Goal: Task Accomplishment & Management: Manage account settings

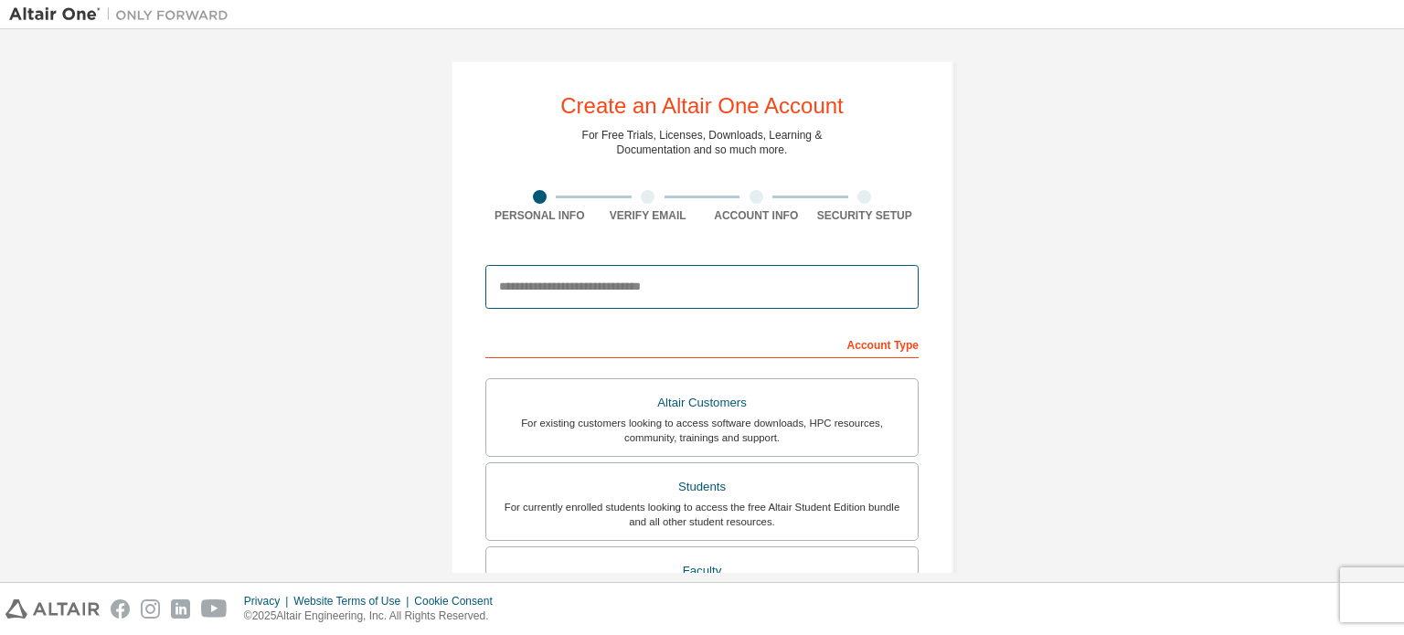
click at [581, 297] on input "email" at bounding box center [701, 287] width 433 height 44
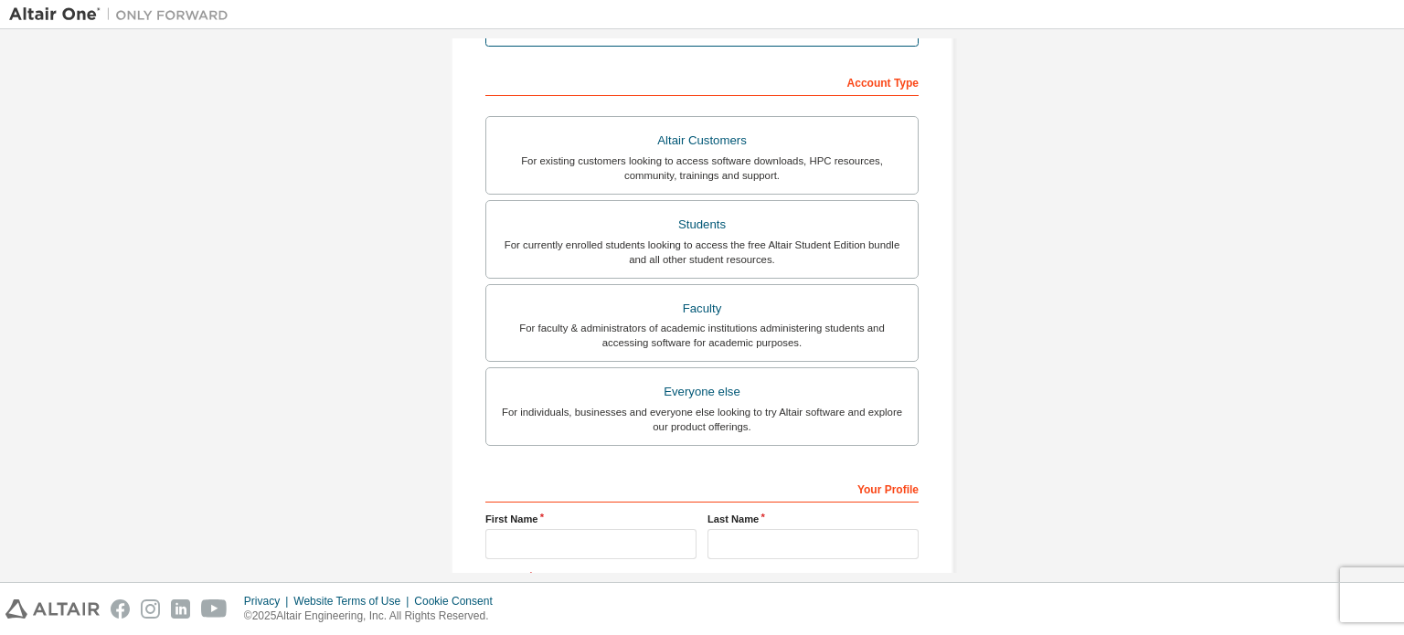
scroll to position [263, 0]
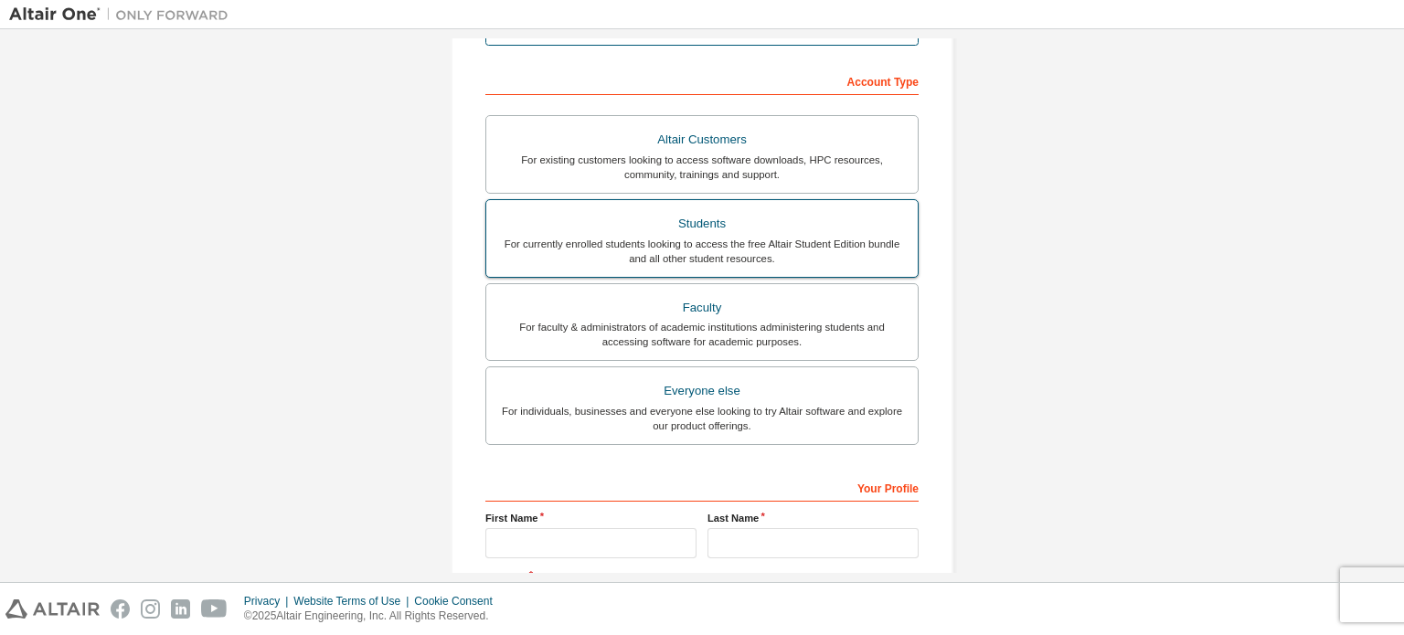
type input "**********"
click at [695, 217] on div "Students" at bounding box center [701, 224] width 409 height 26
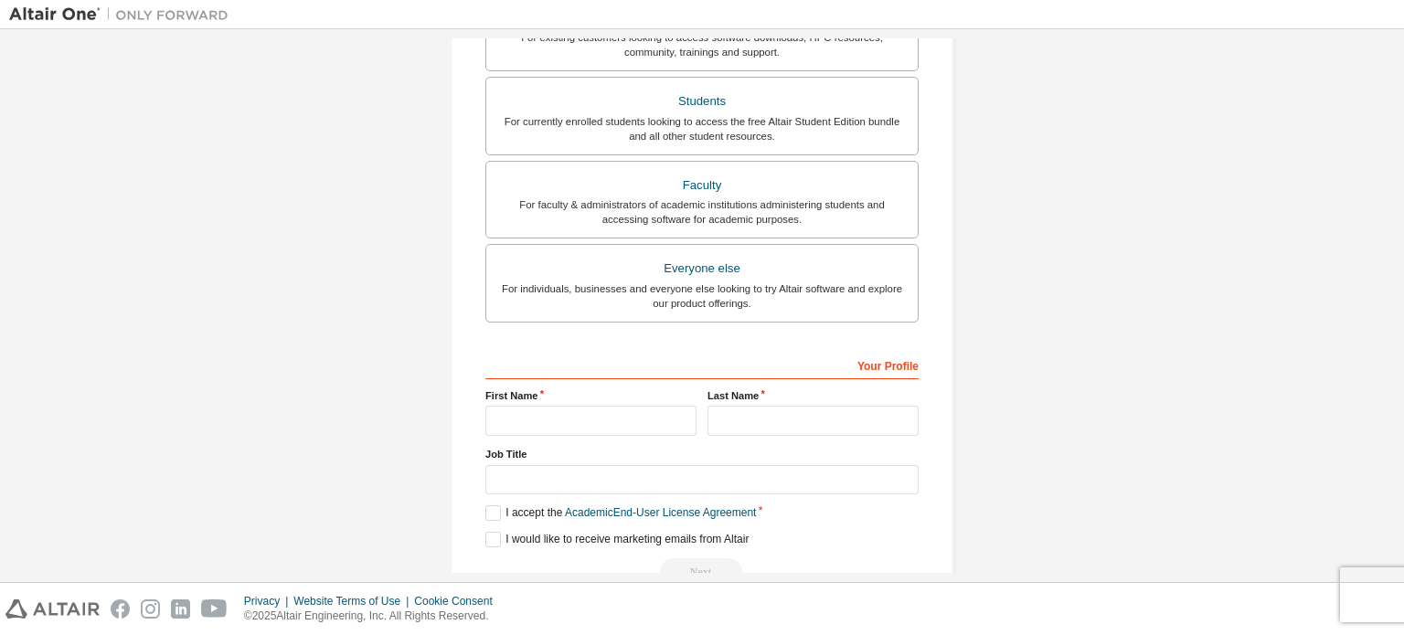
scroll to position [429, 0]
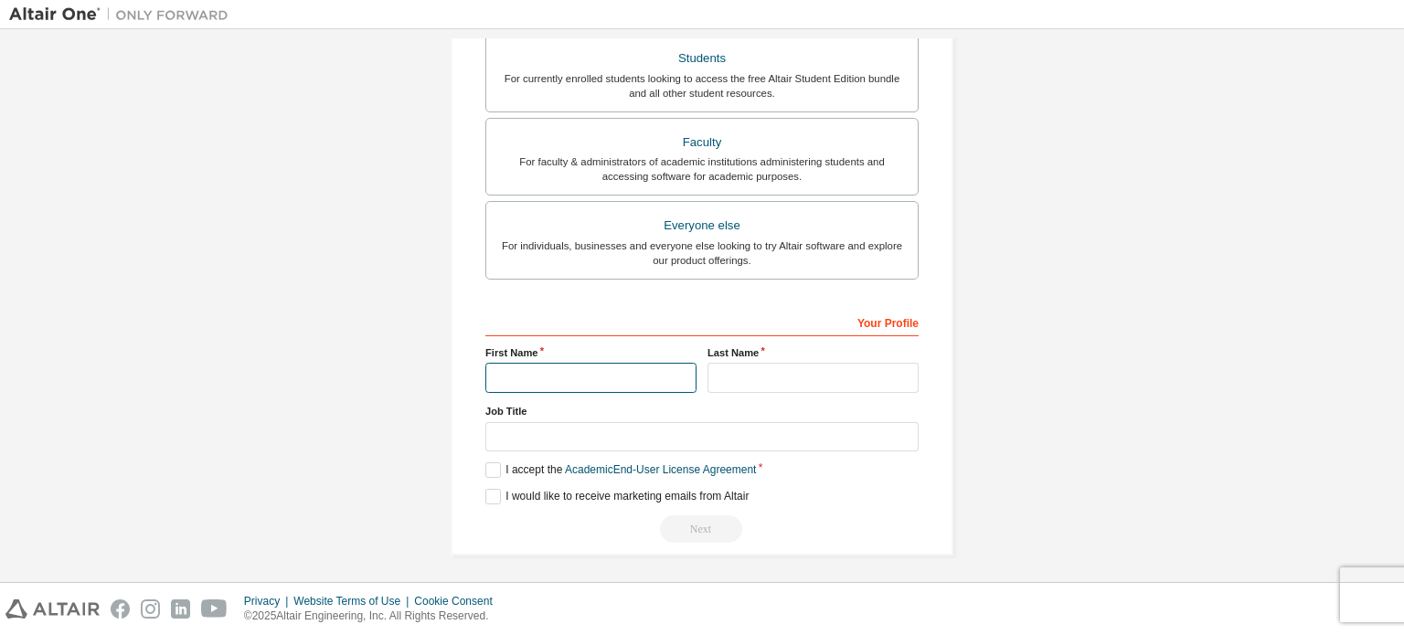
click at [609, 376] on input "text" at bounding box center [590, 378] width 211 height 30
type input "*****"
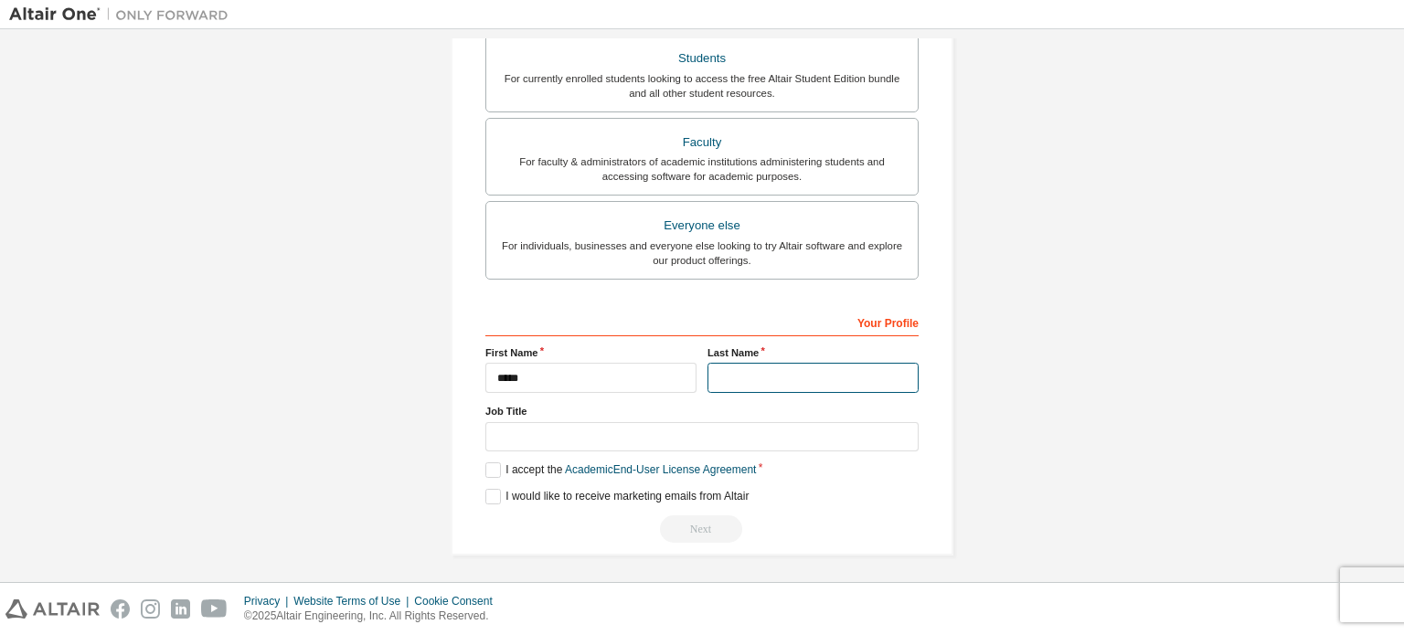
click at [766, 382] on input "text" at bounding box center [812, 378] width 211 height 30
type input "*******"
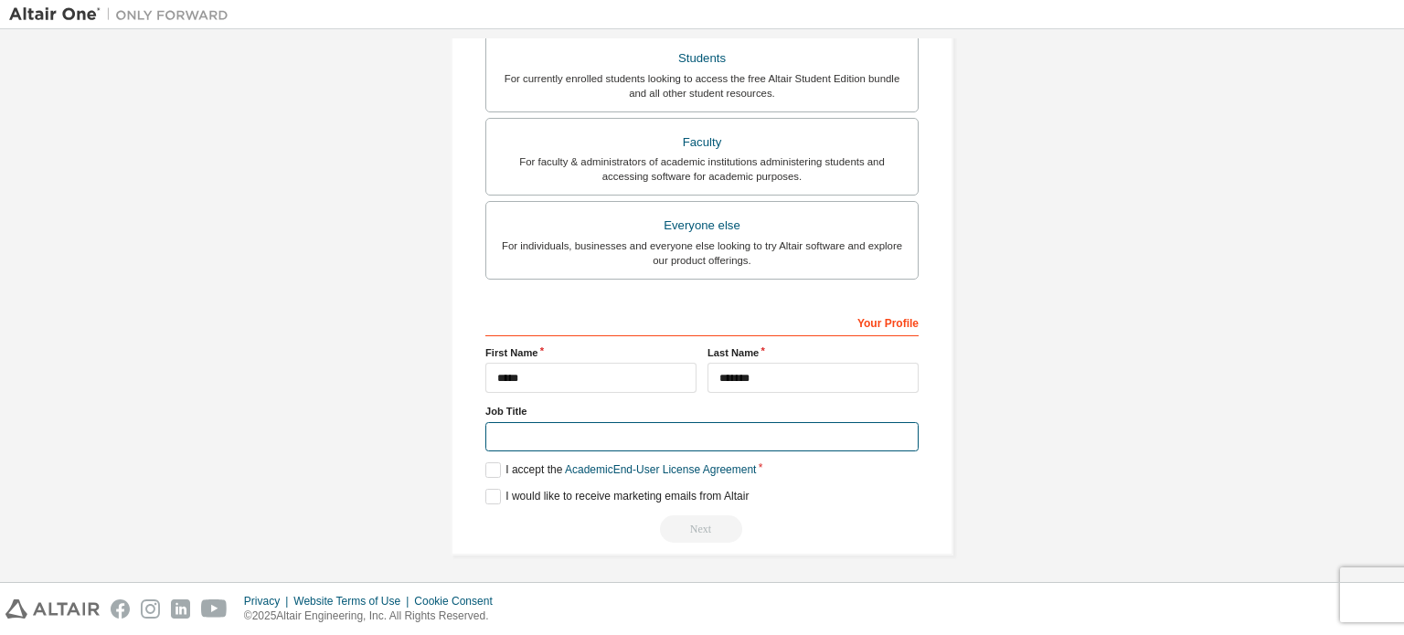
click at [685, 426] on input "text" at bounding box center [701, 437] width 433 height 30
type input "*******"
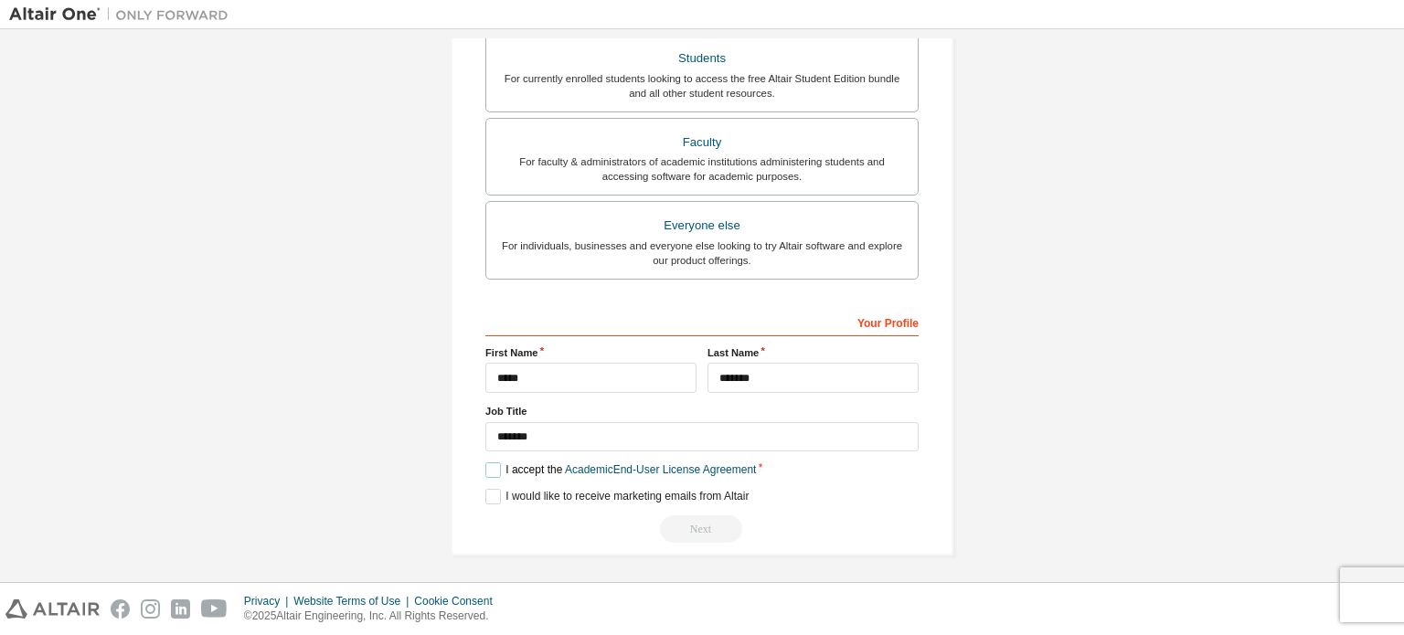
click at [485, 463] on label "I accept the Academic End-User License Agreement" at bounding box center [620, 470] width 270 height 16
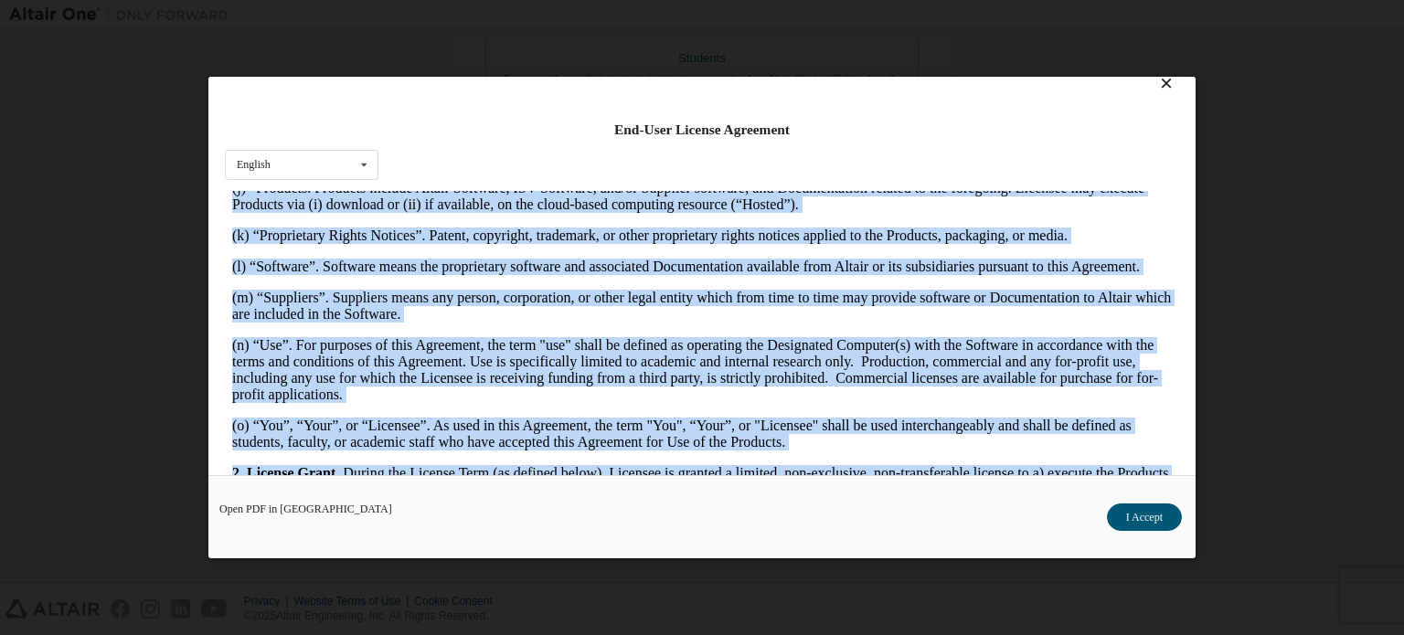
scroll to position [1824, 0]
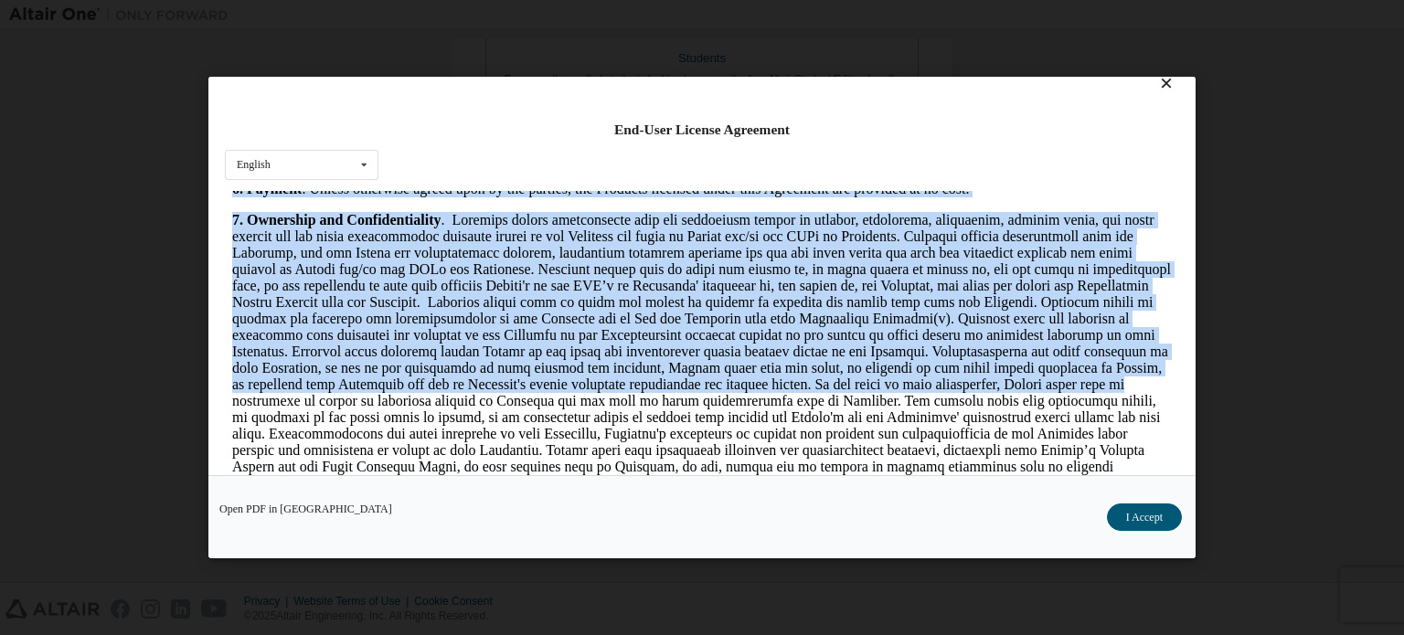
drag, startPoint x: 489, startPoint y: 417, endPoint x: 1111, endPoint y: 526, distance: 631.9
click html "ALTAIR ENGINEERING, INC. ALTAIR ONE STUDENT EDITION SOFTWARE LICENSE AGREEMENT …"
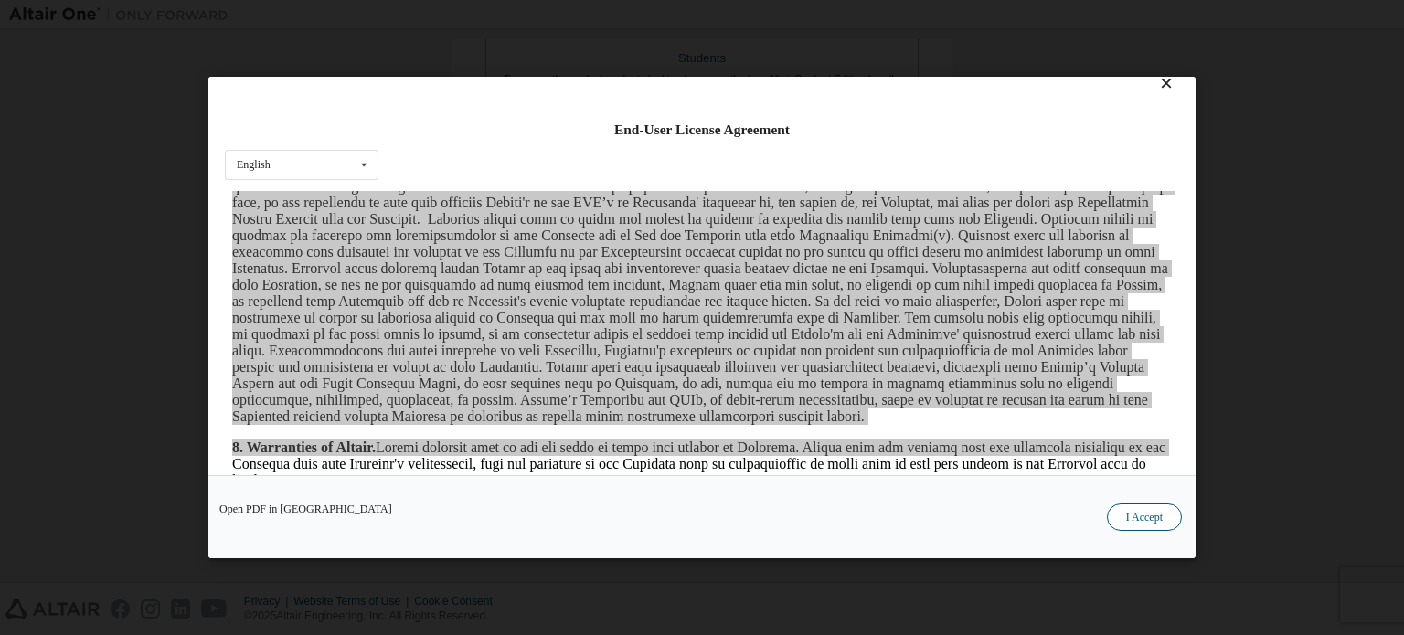
click at [1125, 522] on button "I Accept" at bounding box center [1144, 517] width 75 height 27
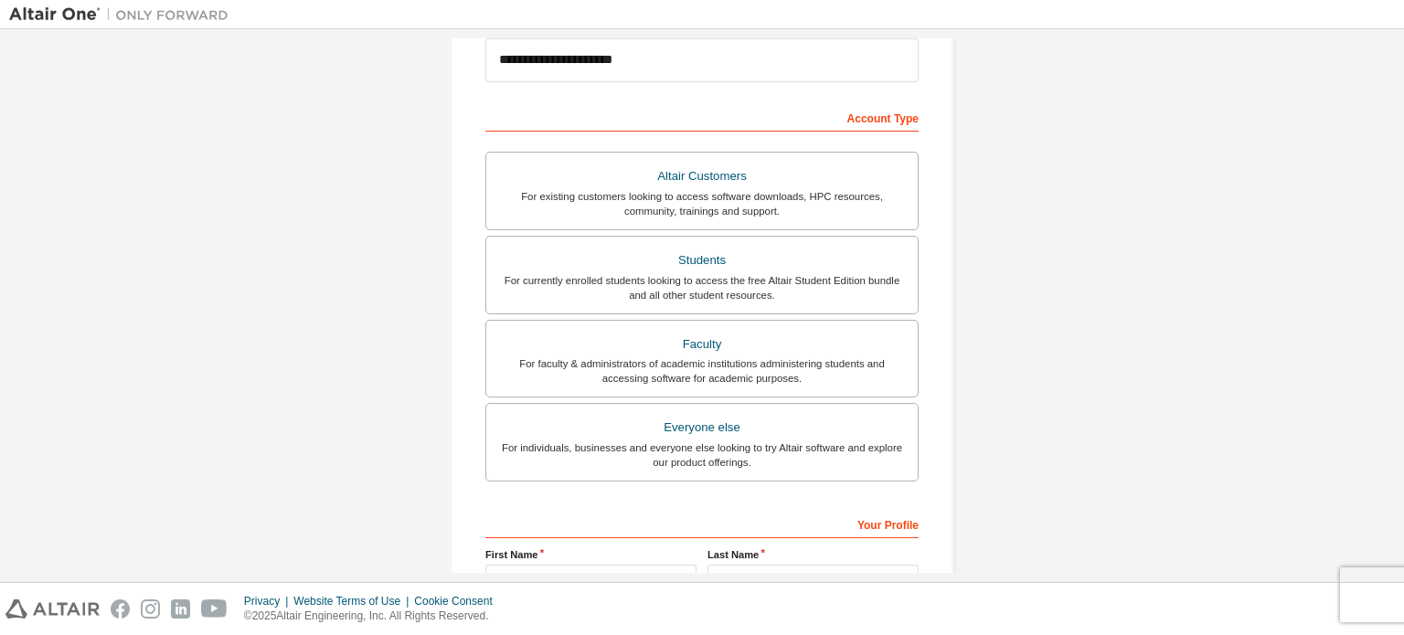
scroll to position [429, 0]
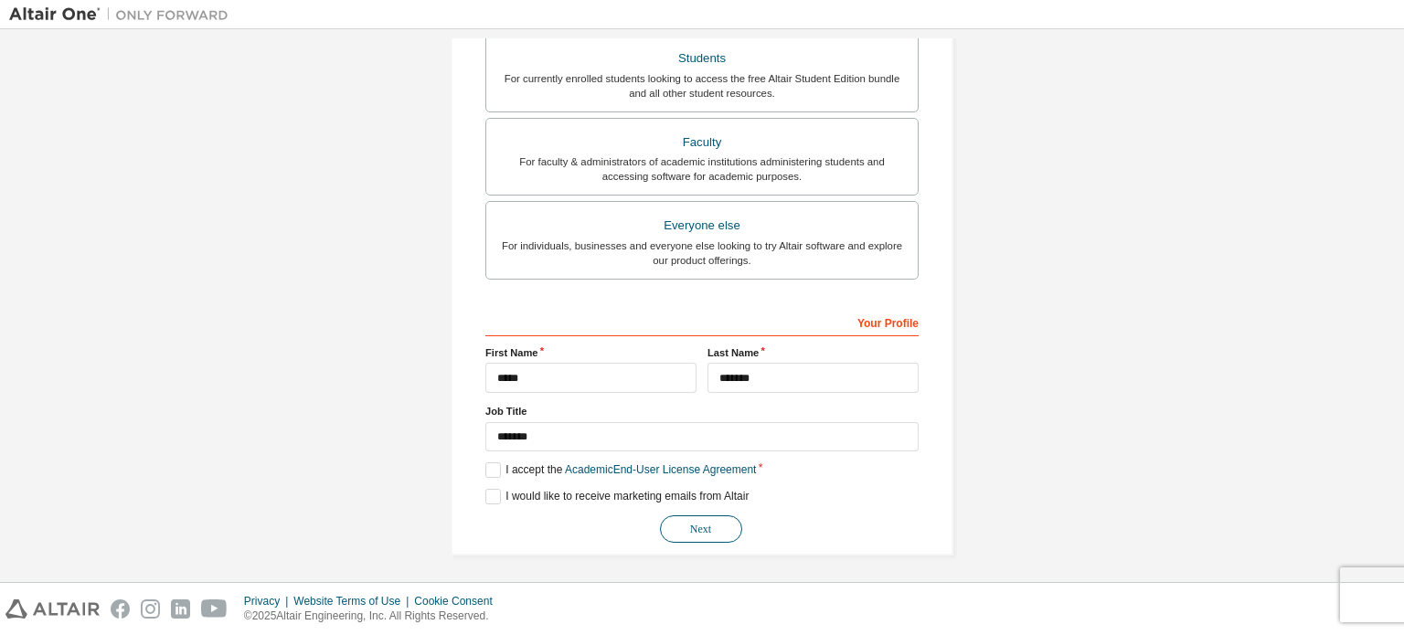
click at [684, 528] on button "Next" at bounding box center [701, 528] width 82 height 27
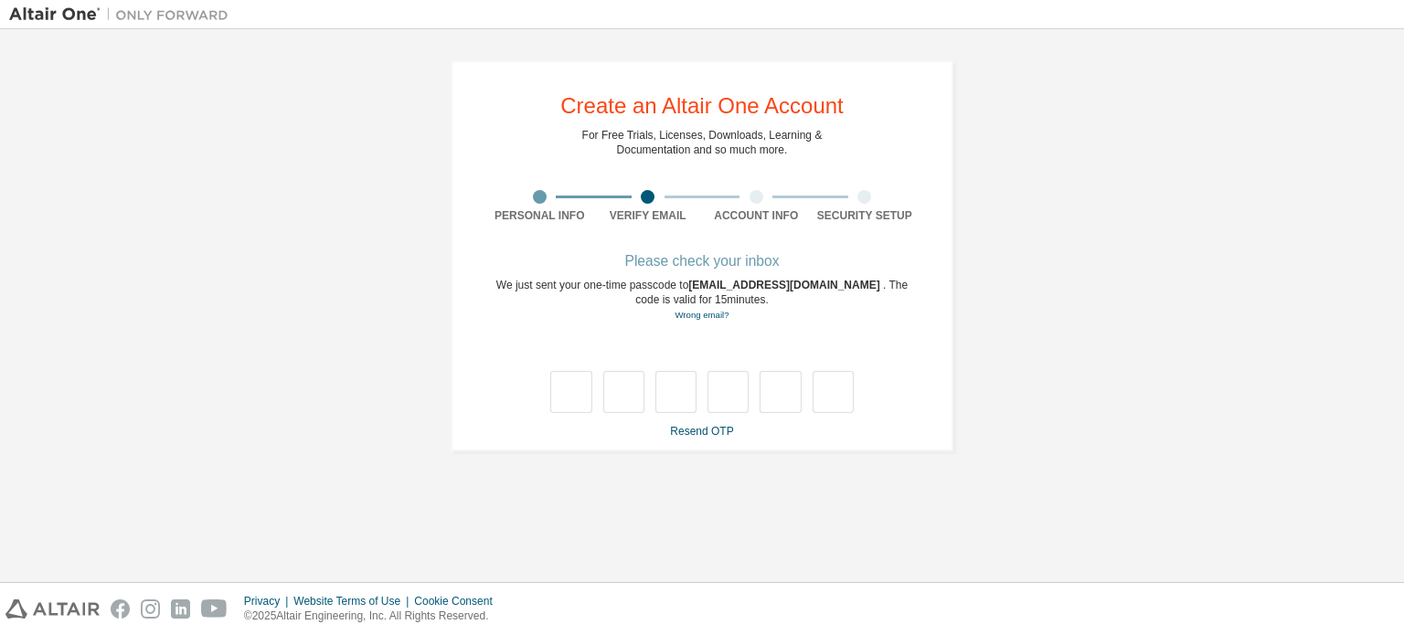
type input "*"
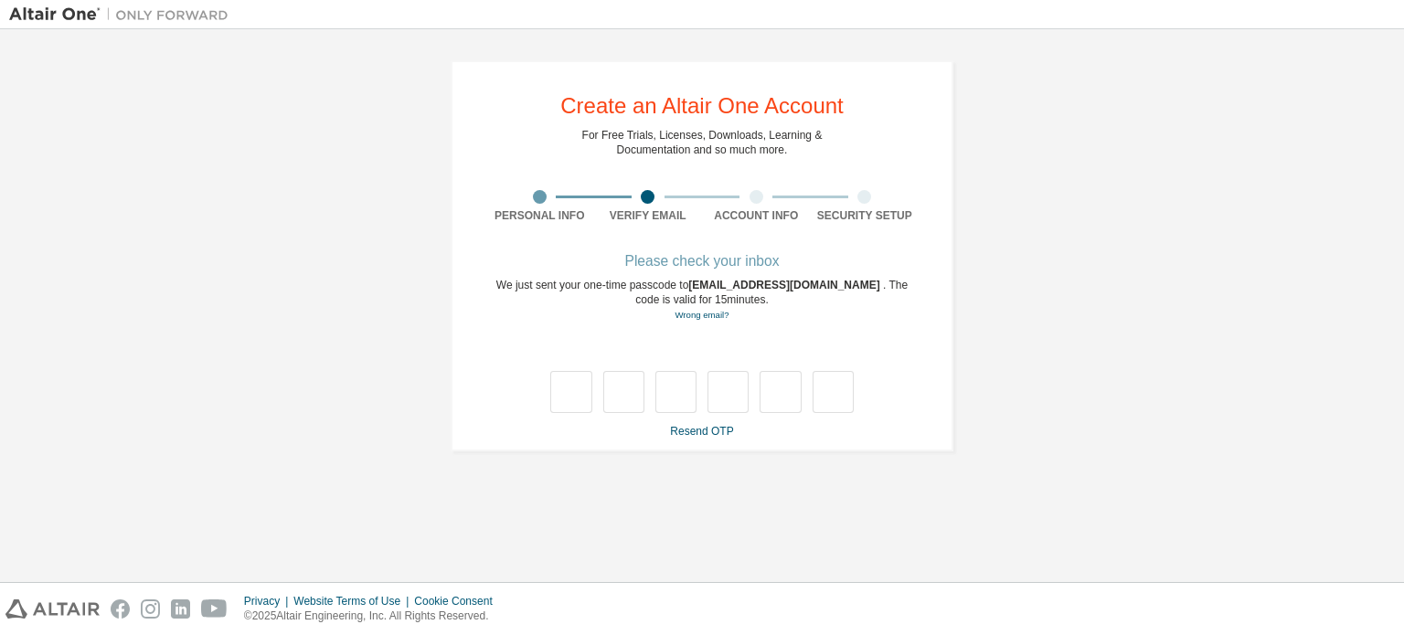
type input "*"
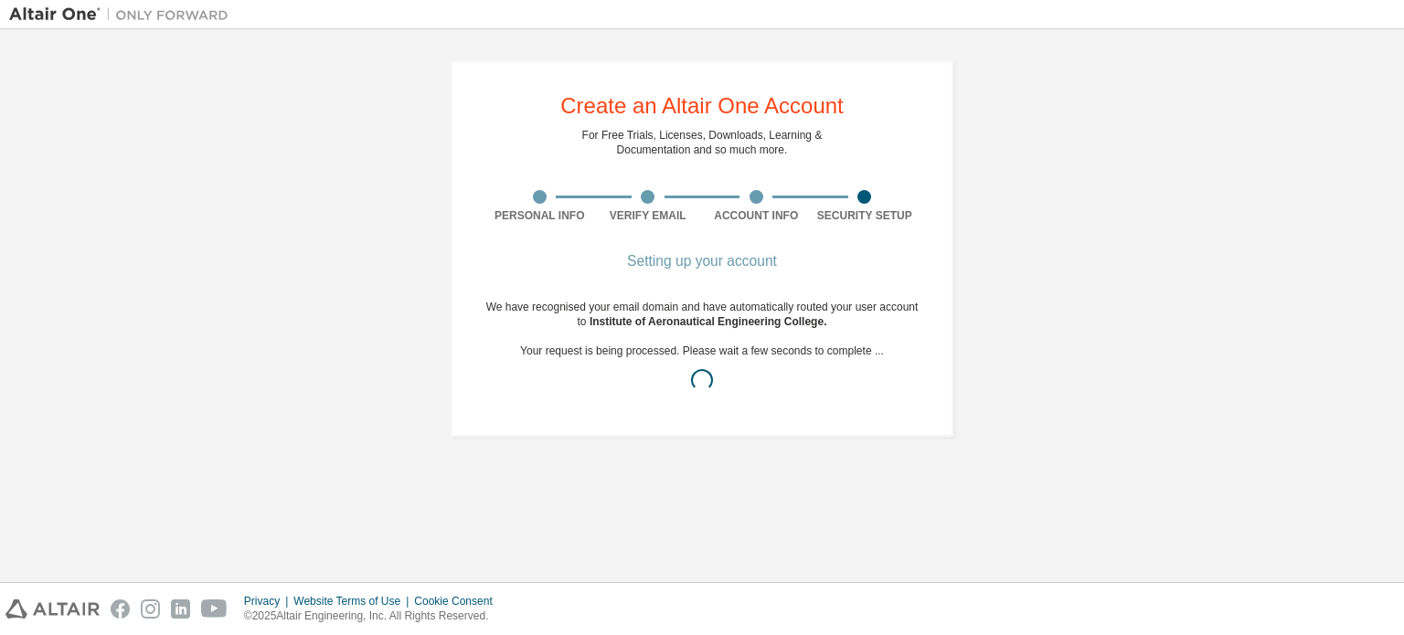
drag, startPoint x: 655, startPoint y: 463, endPoint x: 644, endPoint y: 405, distance: 59.5
click at [653, 448] on div "Create an Altair One Account For Free Trials, Licenses, Downloads, Learning & D…" at bounding box center [701, 305] width 1385 height 535
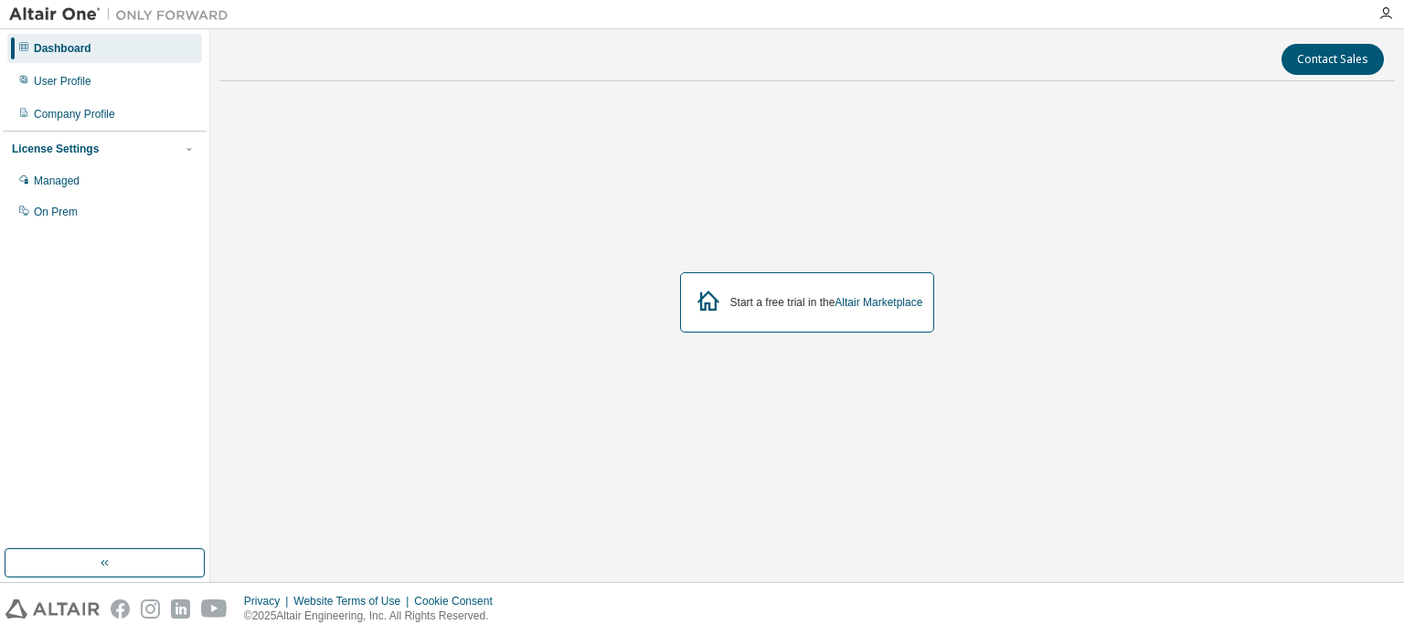
drag, startPoint x: 704, startPoint y: 311, endPoint x: 734, endPoint y: 311, distance: 30.2
click at [714, 313] on icon at bounding box center [708, 300] width 33 height 33
click at [742, 307] on div "Start a free trial in the Altair Marketplace" at bounding box center [826, 302] width 193 height 15
click at [703, 300] on icon at bounding box center [708, 300] width 33 height 33
click at [83, 193] on div "Managed" at bounding box center [104, 180] width 195 height 29
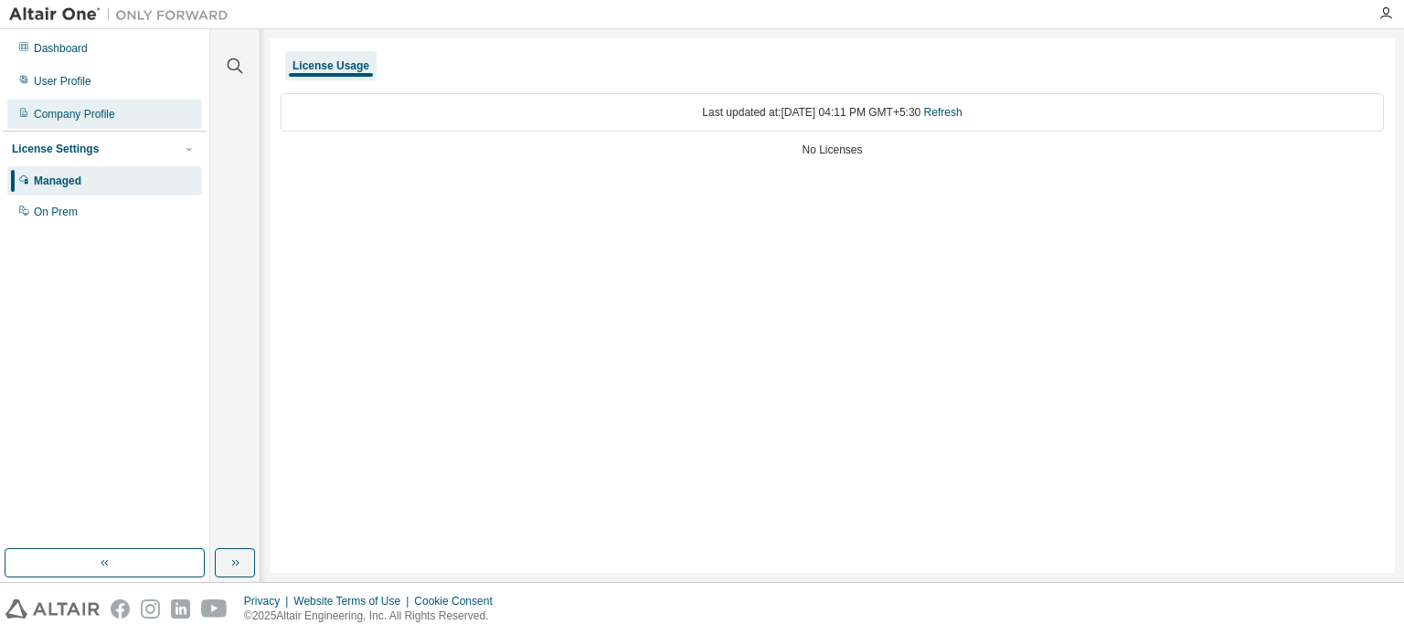
click at [85, 116] on div "Company Profile" at bounding box center [74, 114] width 81 height 15
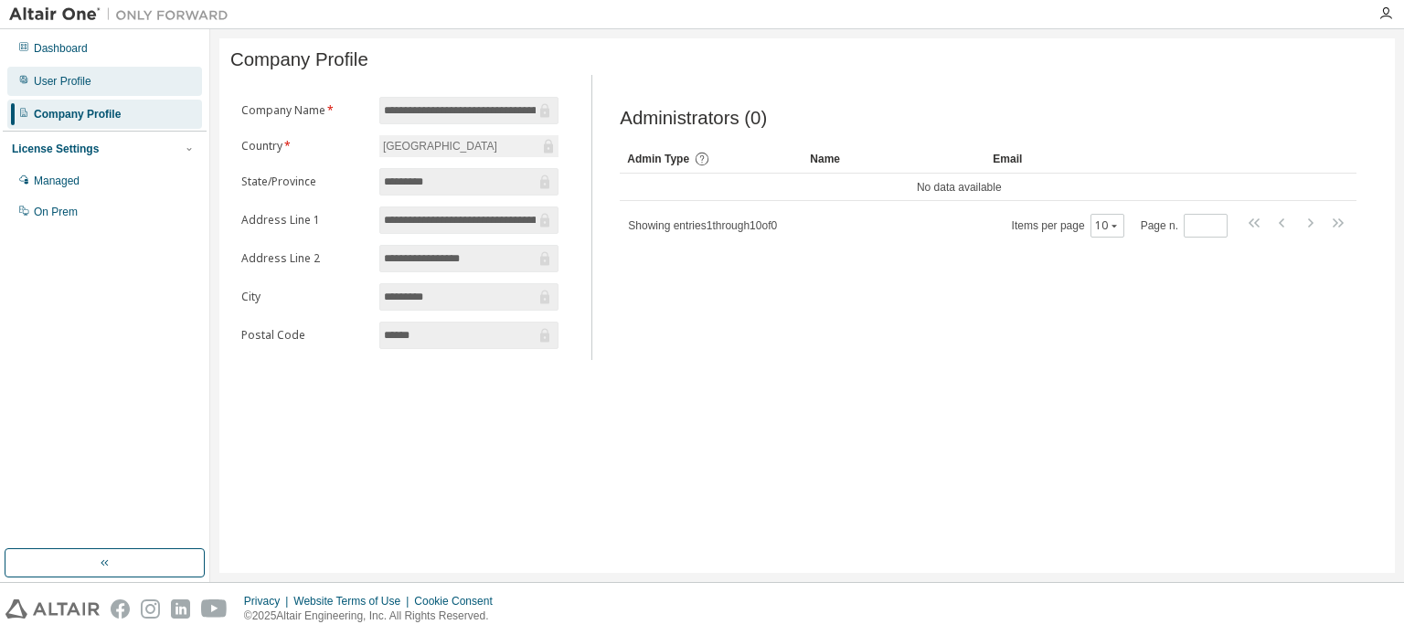
click at [97, 80] on div "User Profile" at bounding box center [104, 81] width 195 height 29
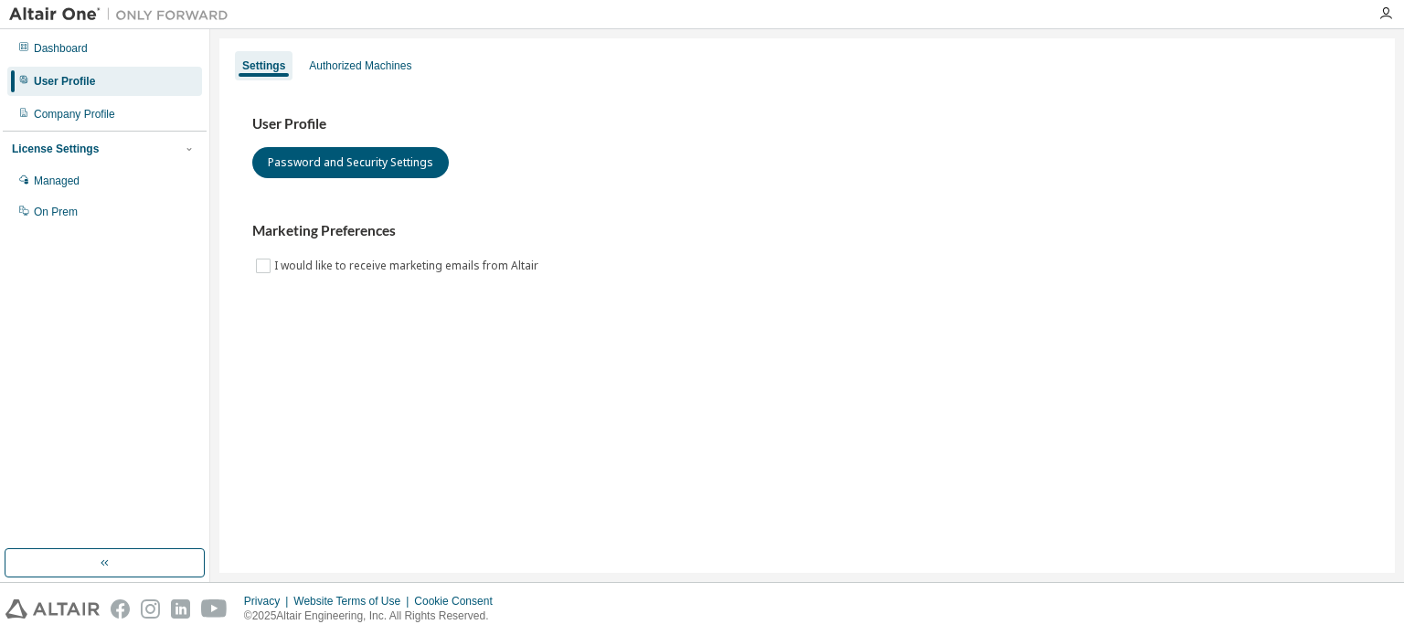
click at [375, 48] on div "Settings Authorized Machines User Profile Password and Security Settings Market…" at bounding box center [806, 305] width 1175 height 535
click at [366, 69] on div "Authorized Machines" at bounding box center [360, 65] width 102 height 15
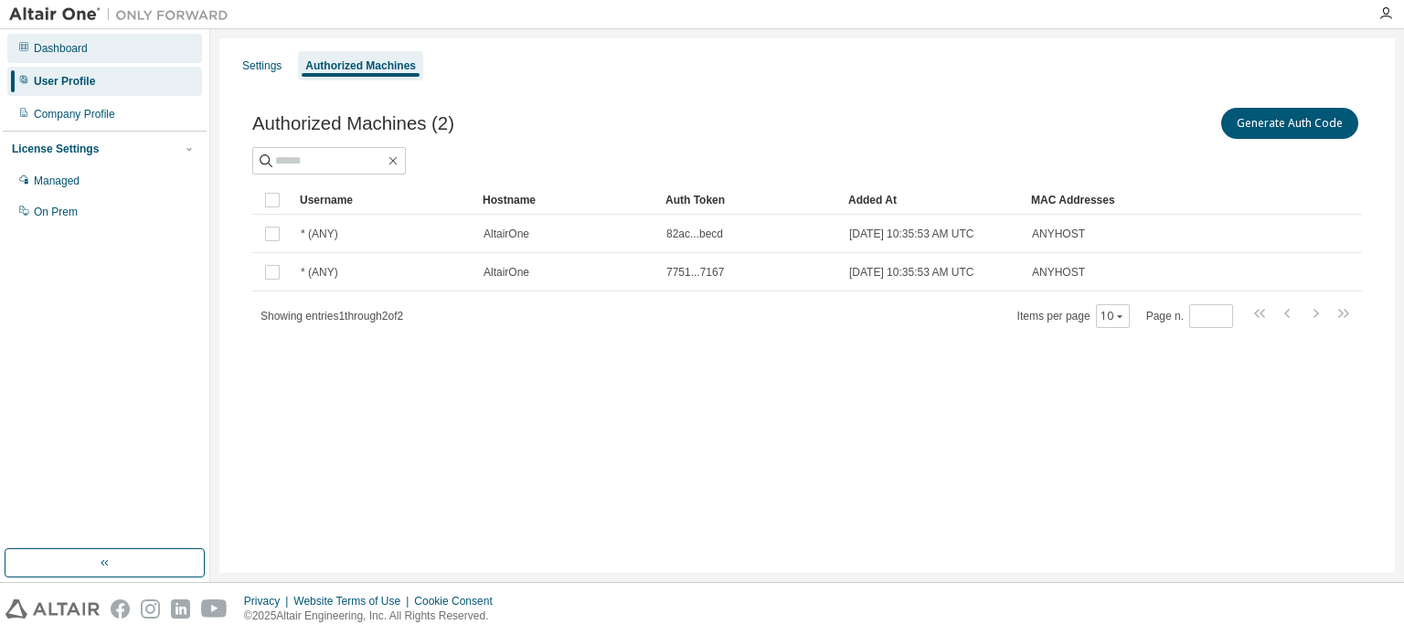
click at [182, 37] on div "Dashboard" at bounding box center [104, 48] width 195 height 29
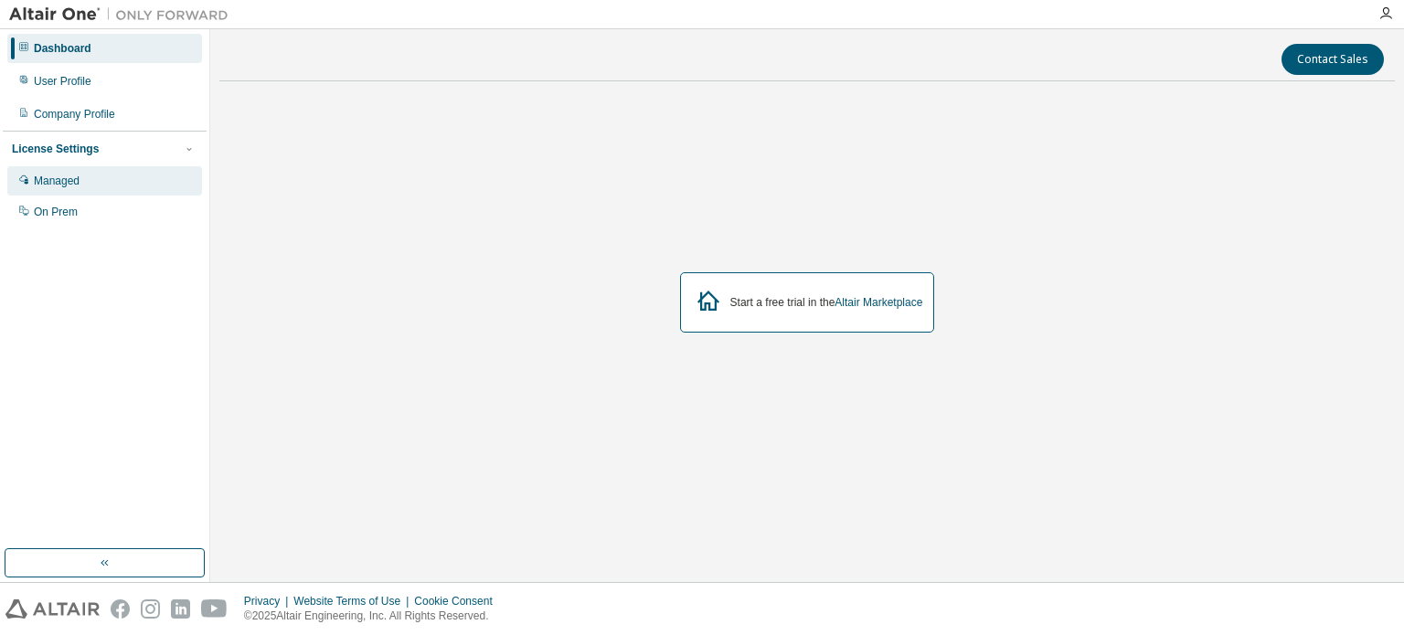
click at [159, 181] on div "Managed" at bounding box center [104, 180] width 195 height 29
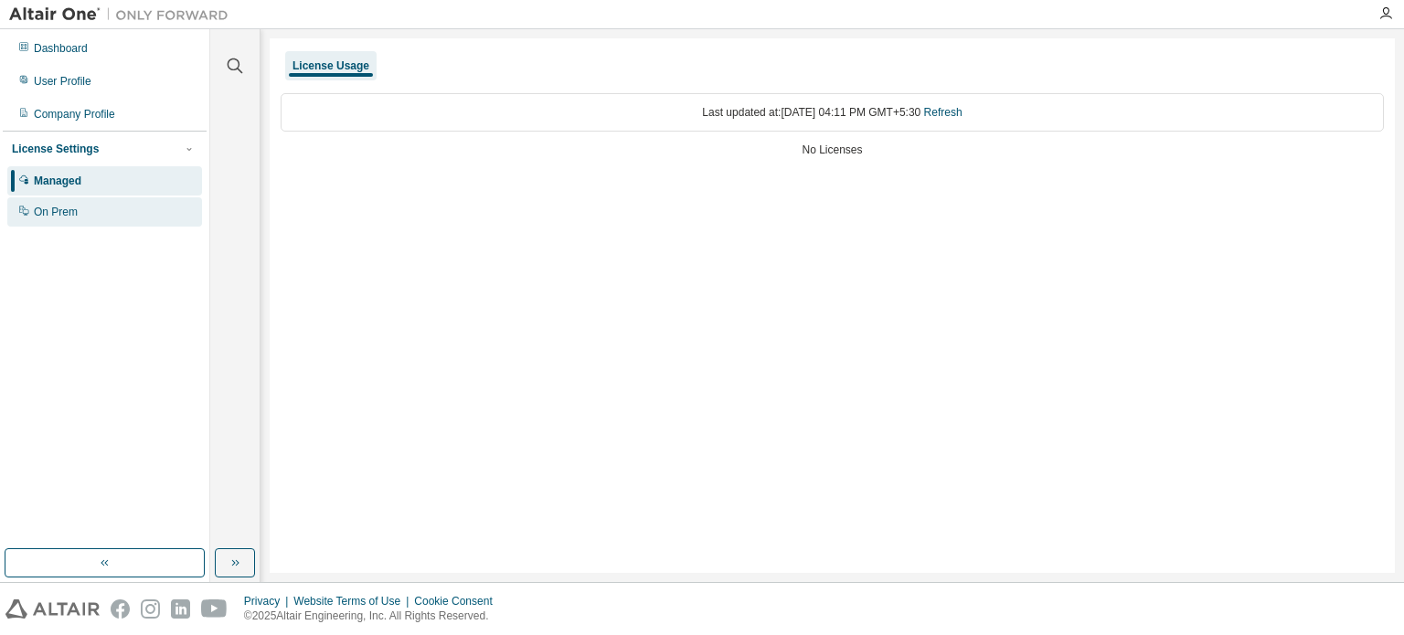
click at [156, 208] on div "On Prem" at bounding box center [104, 211] width 195 height 29
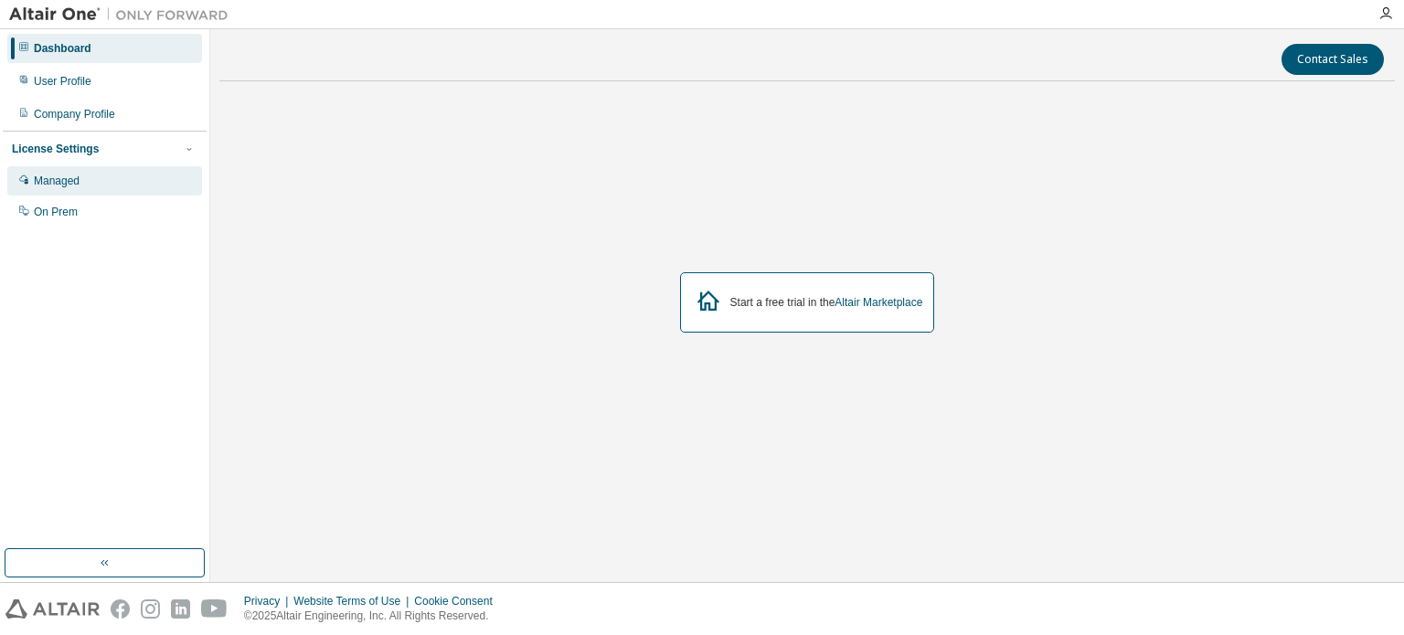
click at [77, 175] on div "Managed" at bounding box center [57, 181] width 46 height 15
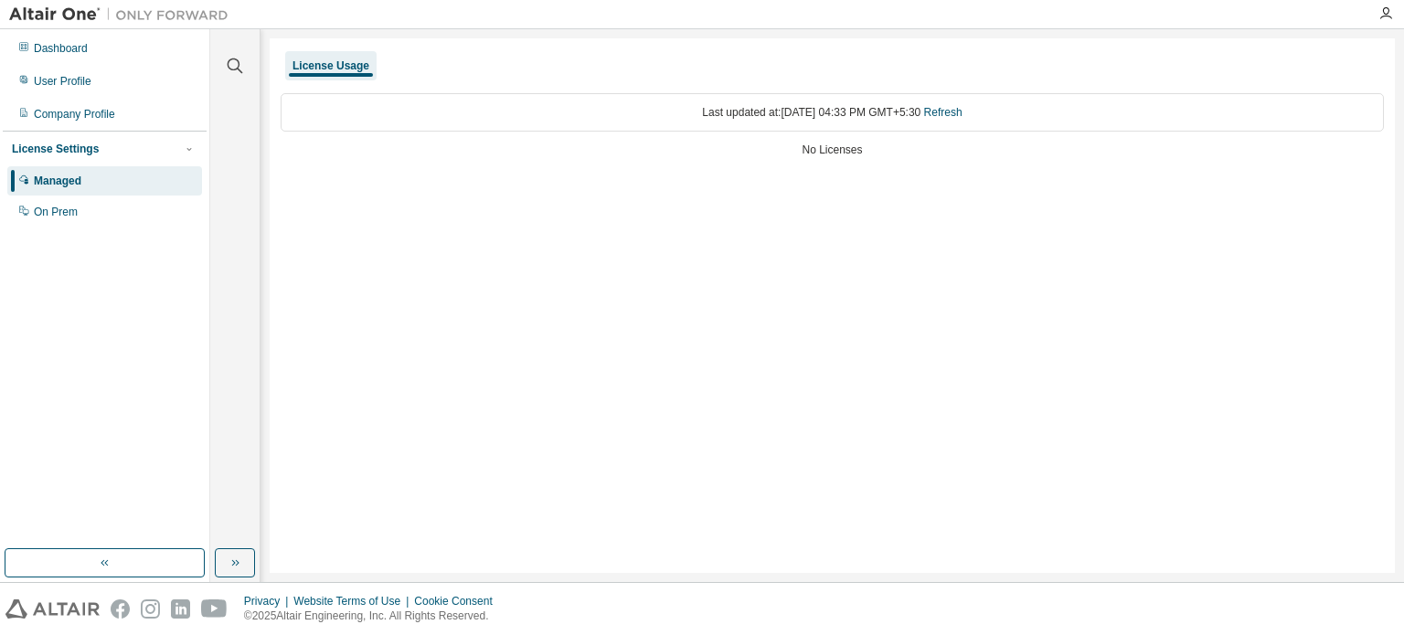
click at [563, 206] on div "License Usage Last updated at: Thu 2025-08-14 04:33 PM GMT+5:30 Refresh No Lice…" at bounding box center [832, 305] width 1125 height 535
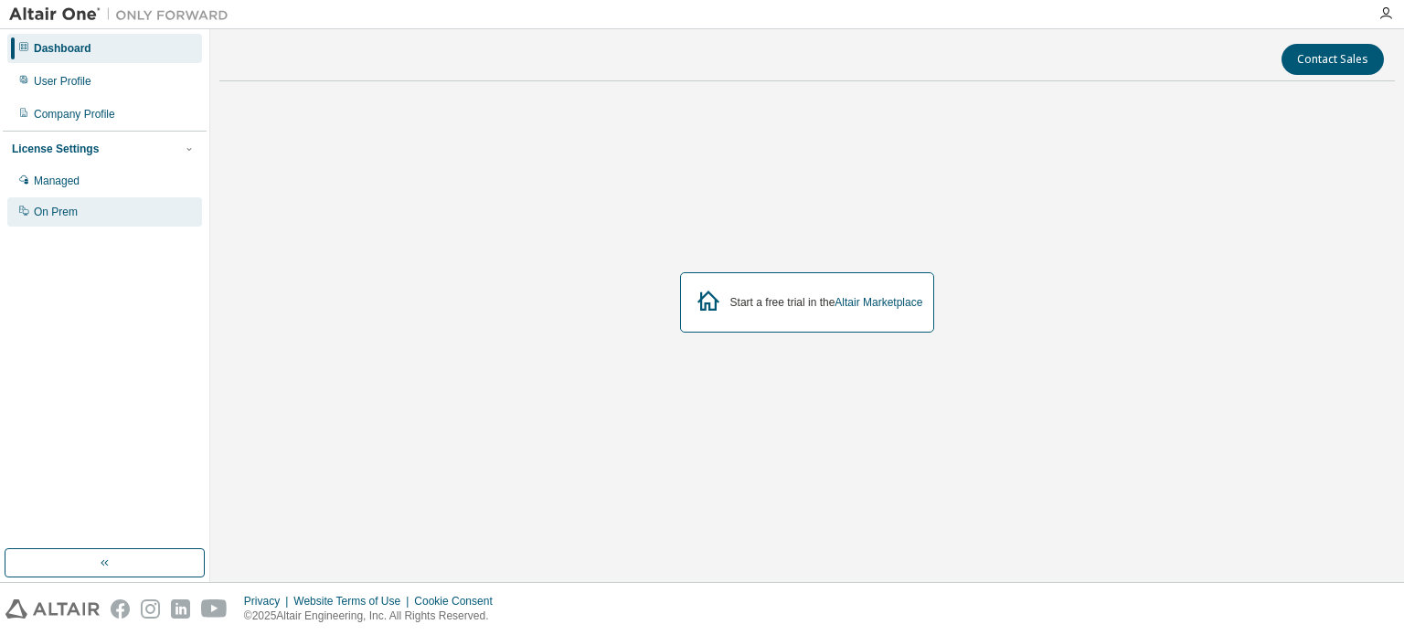
click at [44, 222] on div "On Prem" at bounding box center [104, 211] width 195 height 29
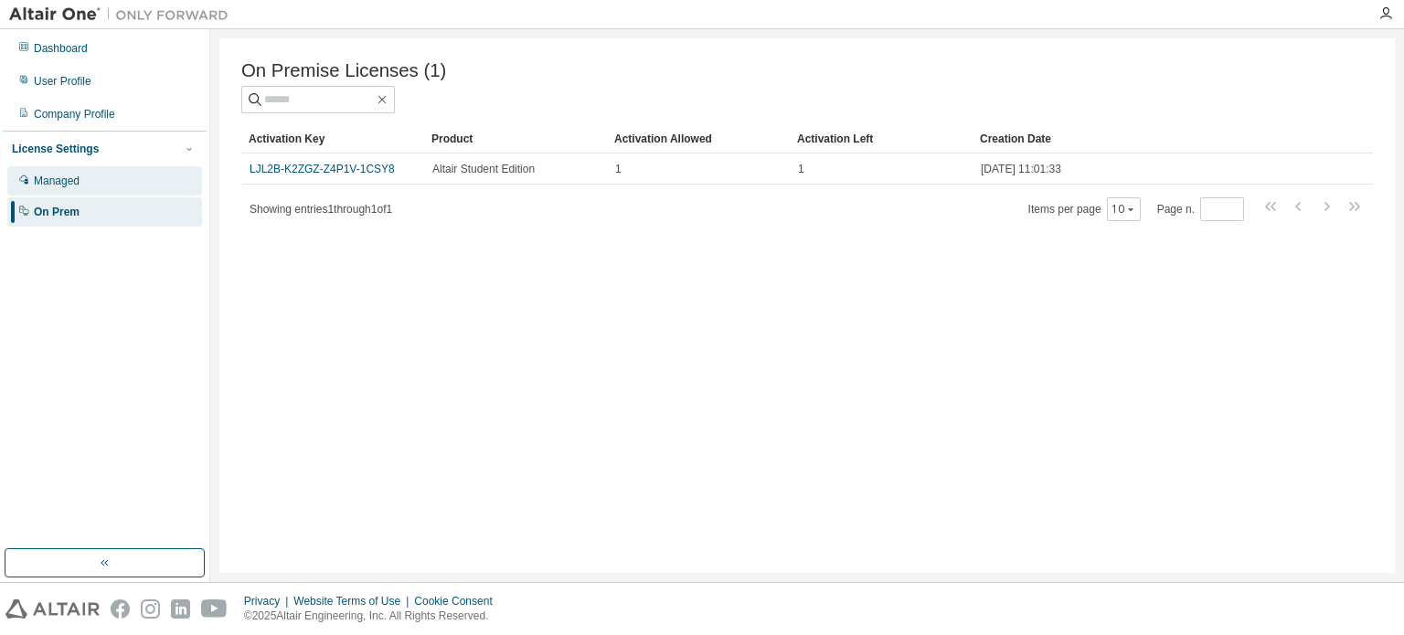
click at [38, 182] on div "Managed" at bounding box center [57, 181] width 46 height 15
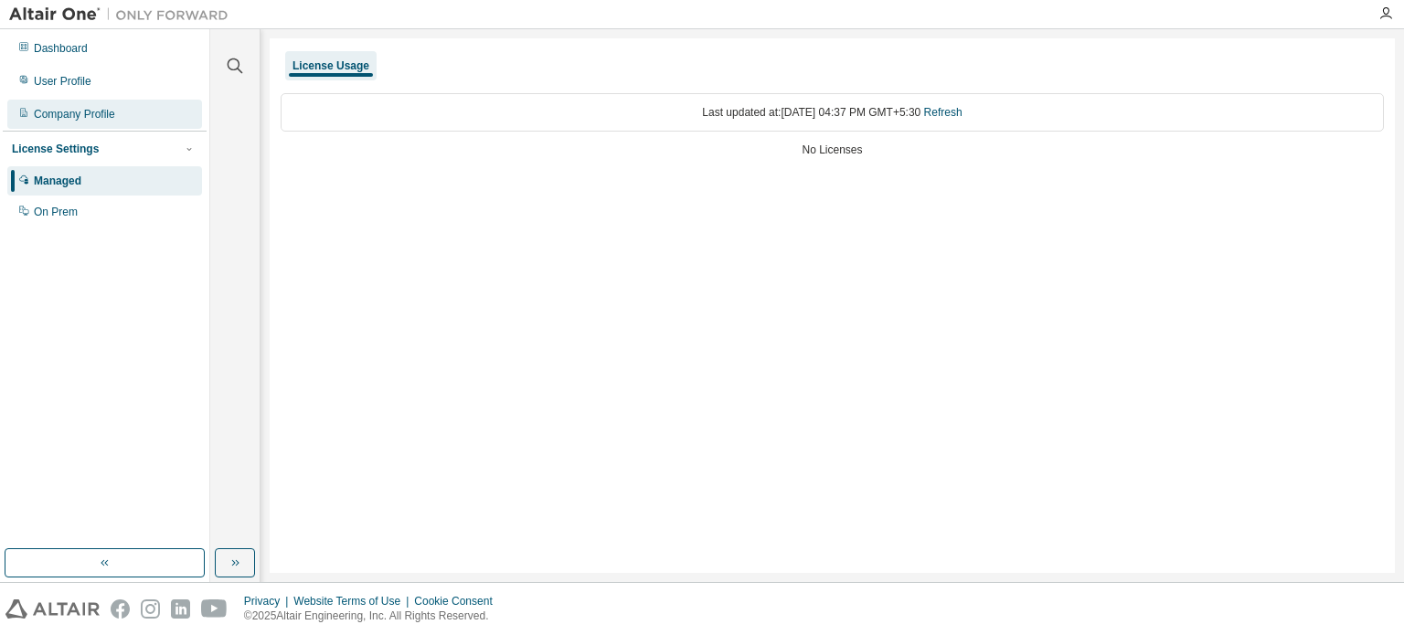
click at [72, 107] on div "Company Profile" at bounding box center [74, 114] width 81 height 15
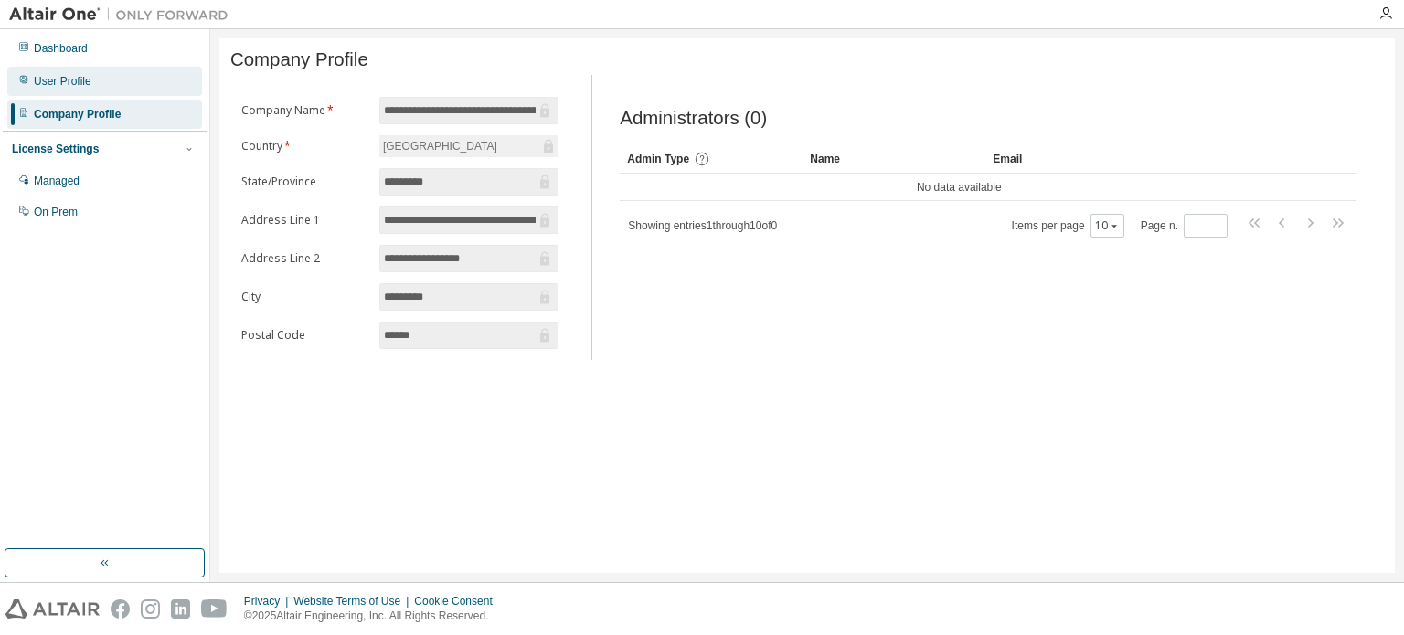
click at [79, 78] on div "User Profile" at bounding box center [63, 81] width 58 height 15
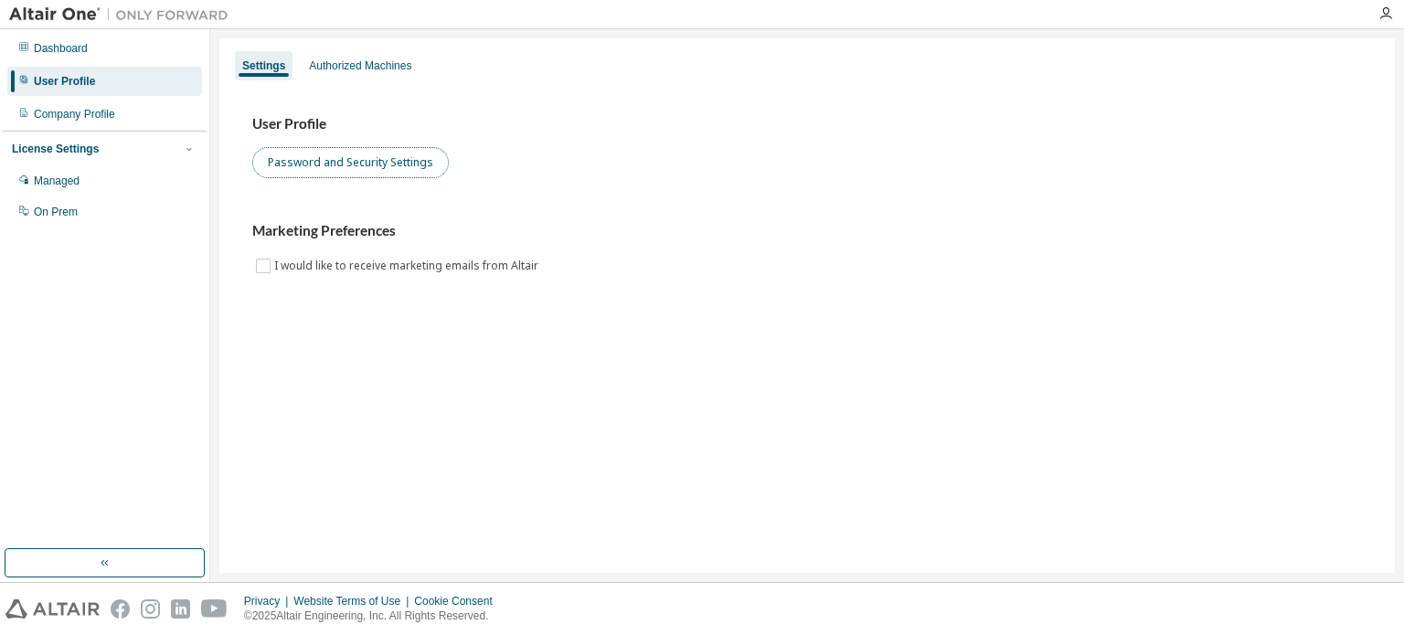
click at [275, 164] on button "Password and Security Settings" at bounding box center [350, 162] width 196 height 31
